Goal: Check status: Check status

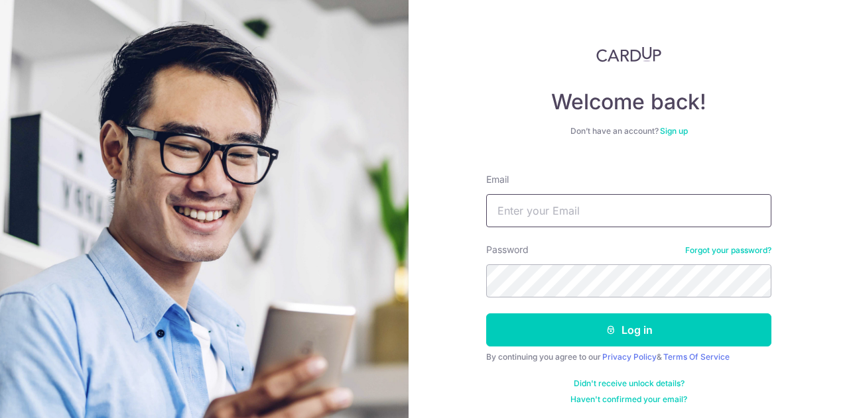
click at [504, 218] on input "Email" at bounding box center [628, 210] width 285 height 33
type input "[EMAIL_ADDRESS][PERSON_NAME][DOMAIN_NAME]"
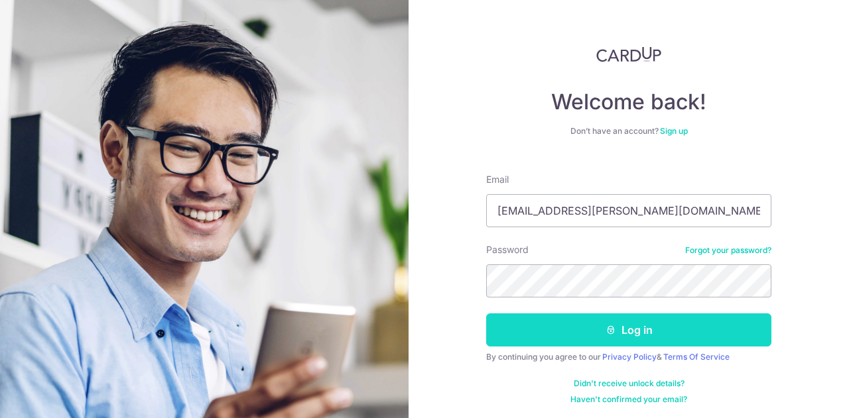
click at [688, 346] on button "Log in" at bounding box center [628, 330] width 285 height 33
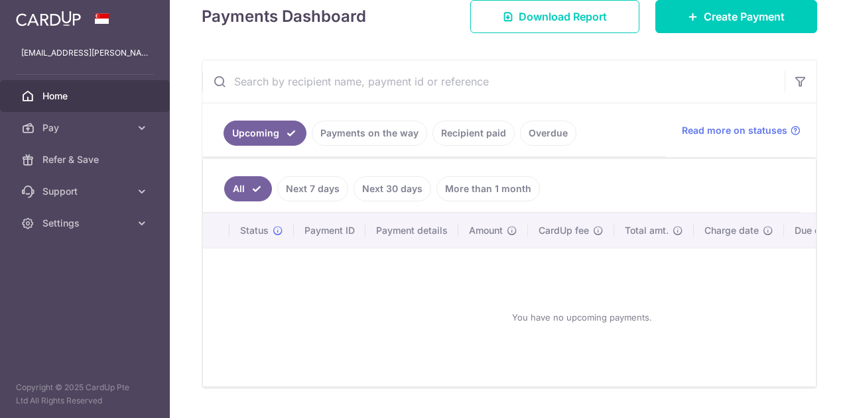
scroll to position [199, 0]
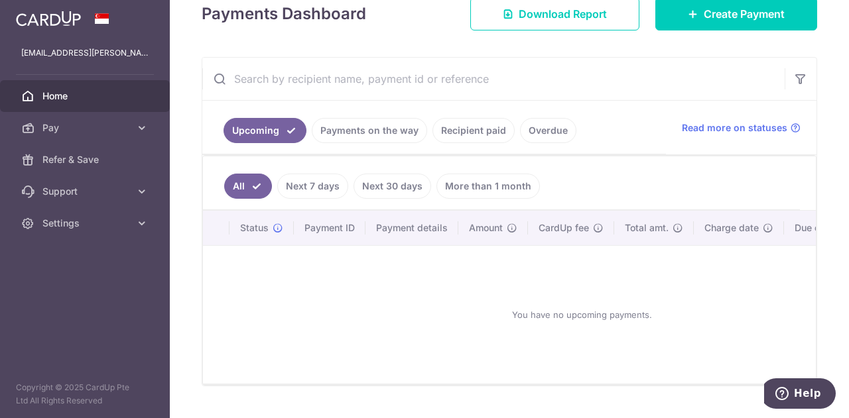
click at [284, 227] on th "Status" at bounding box center [261, 228] width 64 height 34
click at [354, 128] on link "Payments on the way" at bounding box center [369, 130] width 115 height 25
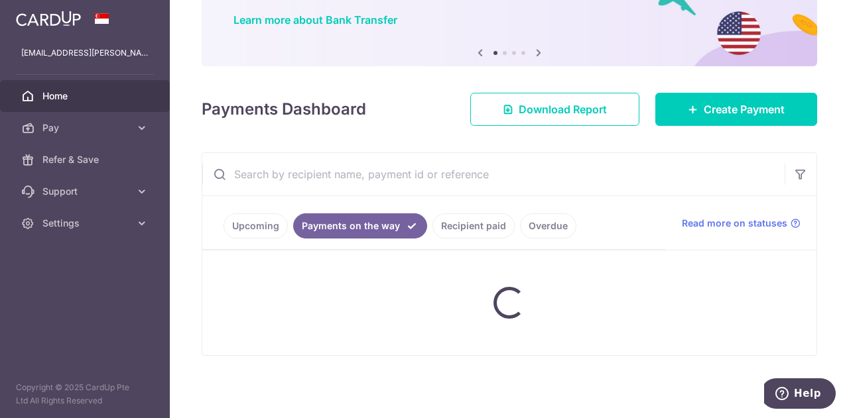
scroll to position [86, 0]
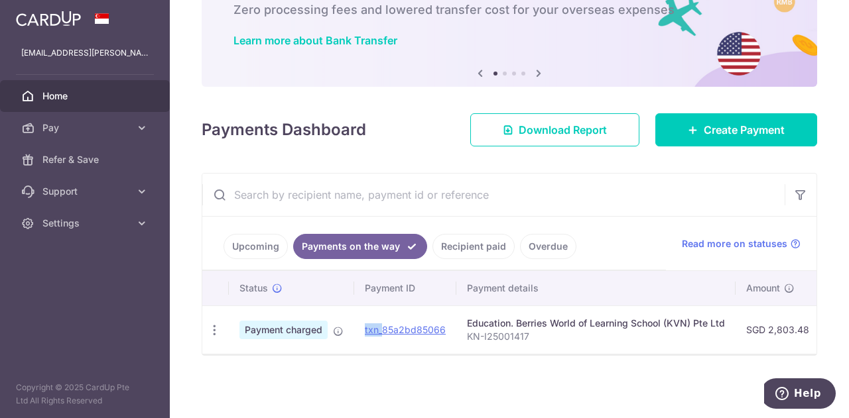
drag, startPoint x: 348, startPoint y: 346, endPoint x: 382, endPoint y: 346, distance: 34.5
click at [382, 346] on tr "PDF Receipt Payment charged txn_85a2bd85066 Education. Berries World of Learnin…" at bounding box center [729, 330] width 1054 height 48
click at [406, 318] on td "txn_85a2bd85066 Download Payment Receipt" at bounding box center [405, 330] width 102 height 48
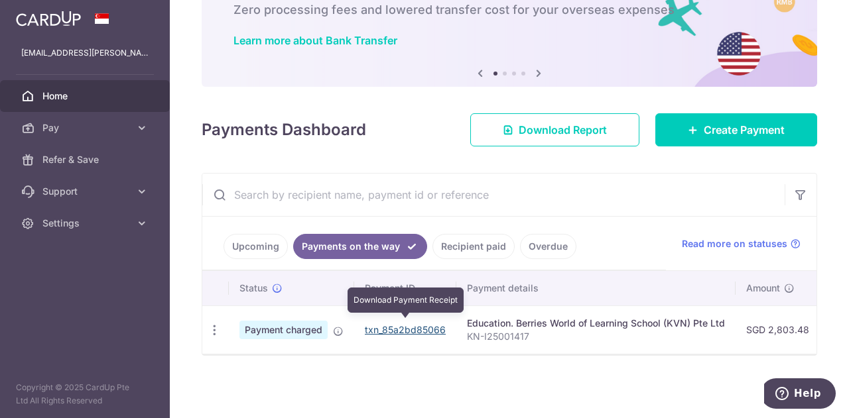
drag, startPoint x: 402, startPoint y: 328, endPoint x: 489, endPoint y: 50, distance: 291.8
click at [402, 330] on link "txn_85a2bd85066" at bounding box center [405, 329] width 81 height 11
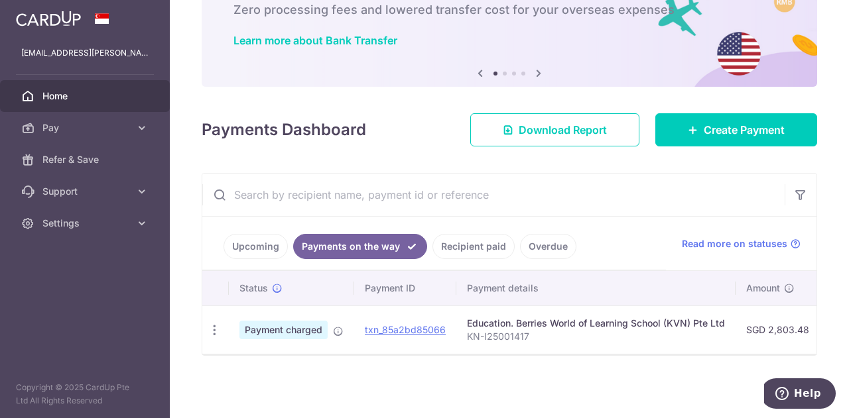
click at [489, 338] on td "Education. Berries World of Learning School (KVN) Pte Ltd KN-I25001417" at bounding box center [595, 330] width 279 height 48
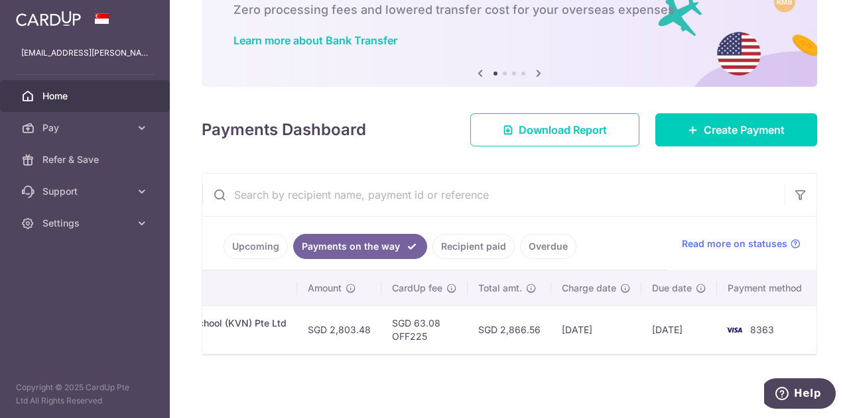
scroll to position [0, 77]
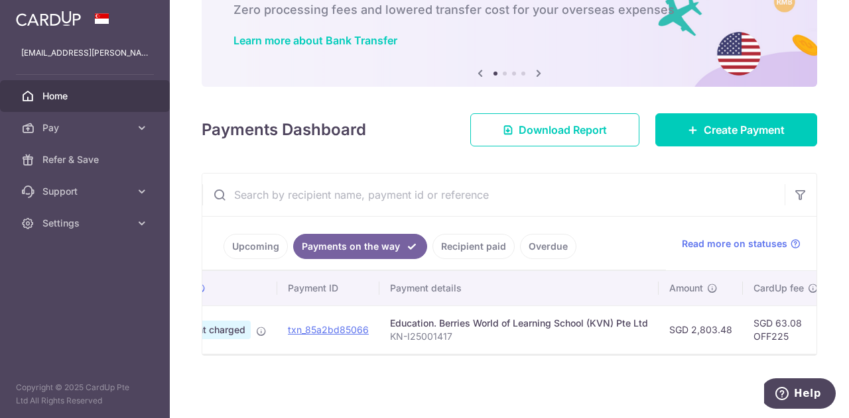
click at [470, 239] on link "Recipient paid" at bounding box center [473, 246] width 82 height 25
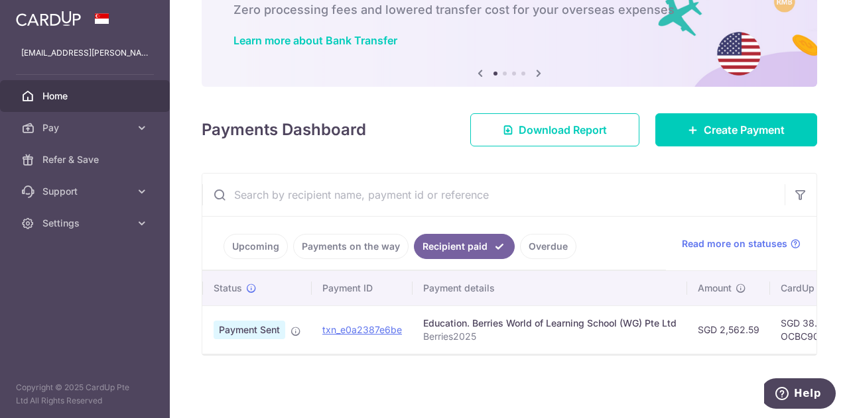
scroll to position [0, 28]
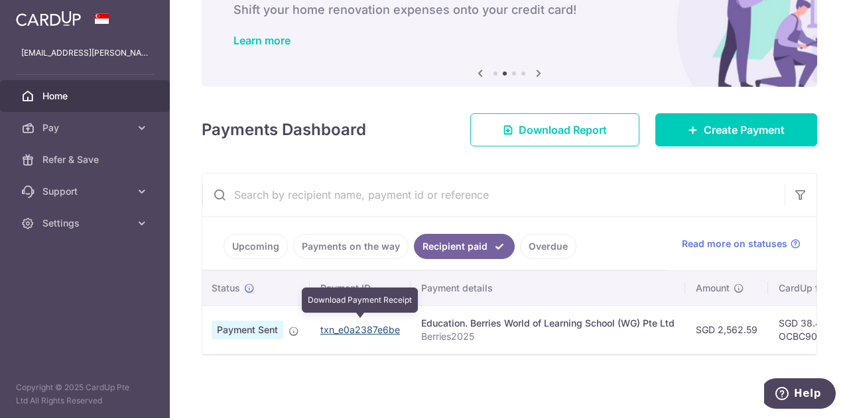
drag, startPoint x: 365, startPoint y: 327, endPoint x: 481, endPoint y: 40, distance: 309.4
click at [365, 326] on link "txn_e0a2387e6be" at bounding box center [360, 329] width 80 height 11
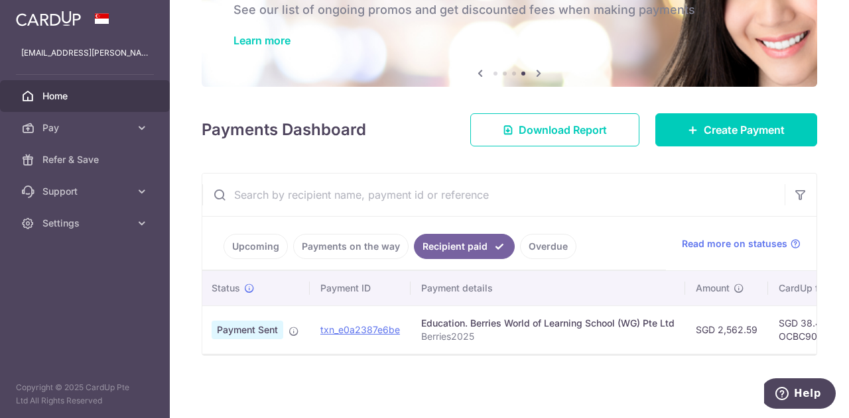
click at [261, 328] on span "Payment Sent" at bounding box center [248, 330] width 72 height 19
click at [515, 245] on li "Overdue" at bounding box center [546, 246] width 62 height 25
click at [520, 245] on link "Overdue" at bounding box center [548, 246] width 56 height 25
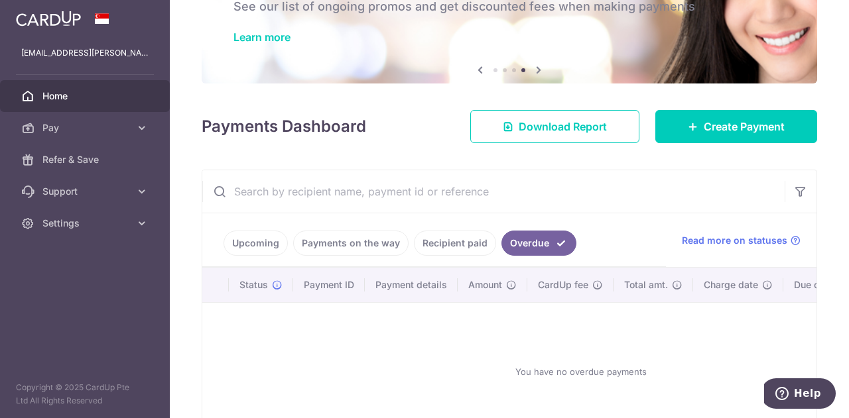
click at [468, 245] on link "Recipient paid" at bounding box center [455, 243] width 82 height 25
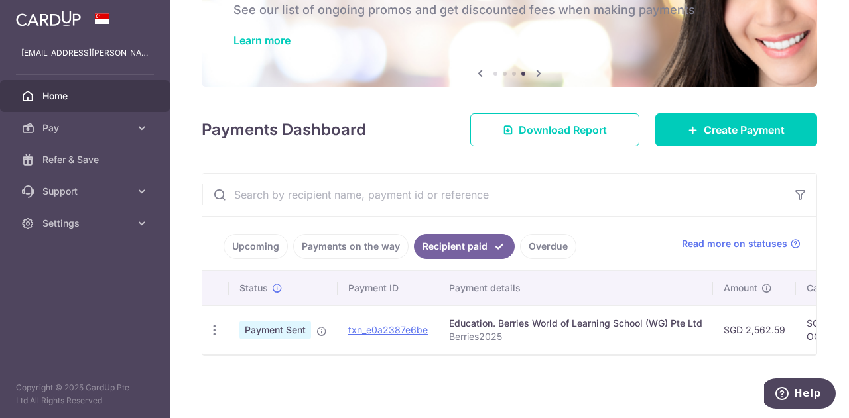
click at [391, 249] on link "Payments on the way" at bounding box center [350, 246] width 115 height 25
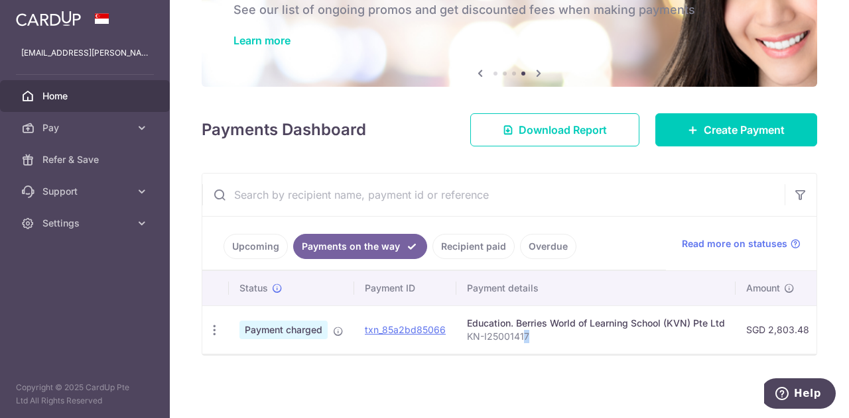
drag, startPoint x: 520, startPoint y: 326, endPoint x: 614, endPoint y: 326, distance: 94.2
click at [614, 330] on p "KN-I25001417" at bounding box center [596, 336] width 258 height 13
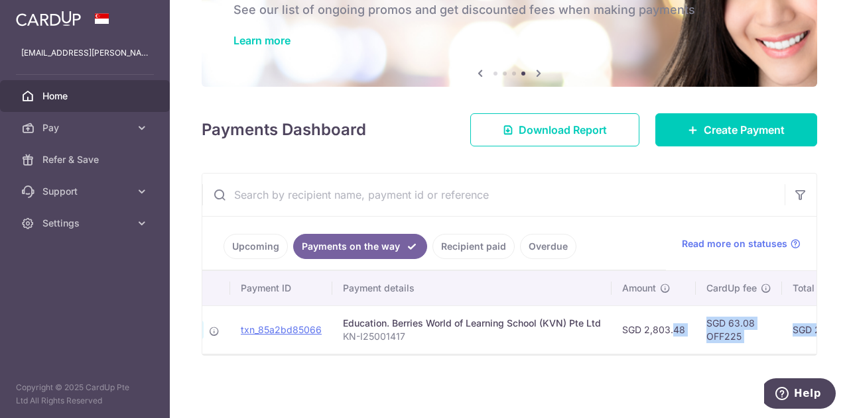
drag, startPoint x: 781, startPoint y: 324, endPoint x: 811, endPoint y: 324, distance: 29.8
click at [811, 324] on div "× Pause Schedule Pause all future payments in this series Pause just this one p…" at bounding box center [509, 209] width 679 height 418
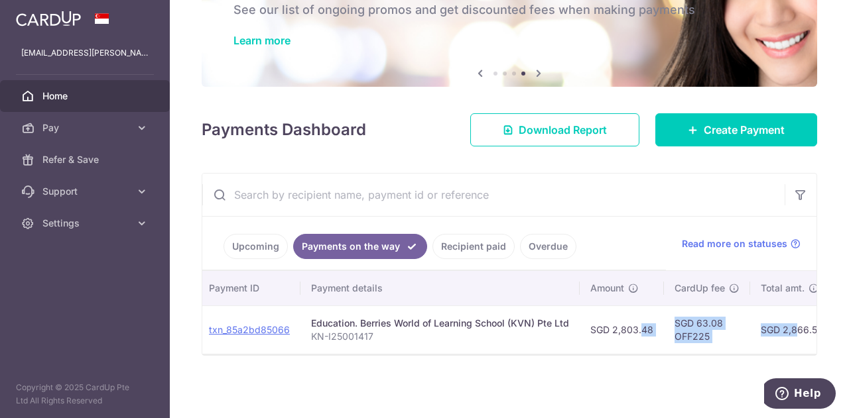
click at [778, 328] on td "SGD 2,866.56" at bounding box center [792, 330] width 84 height 48
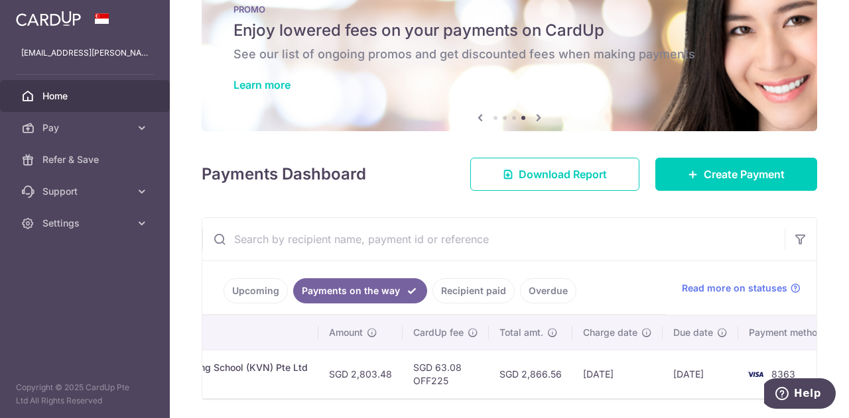
scroll to position [0, 0]
